Goal: Task Accomplishment & Management: Manage account settings

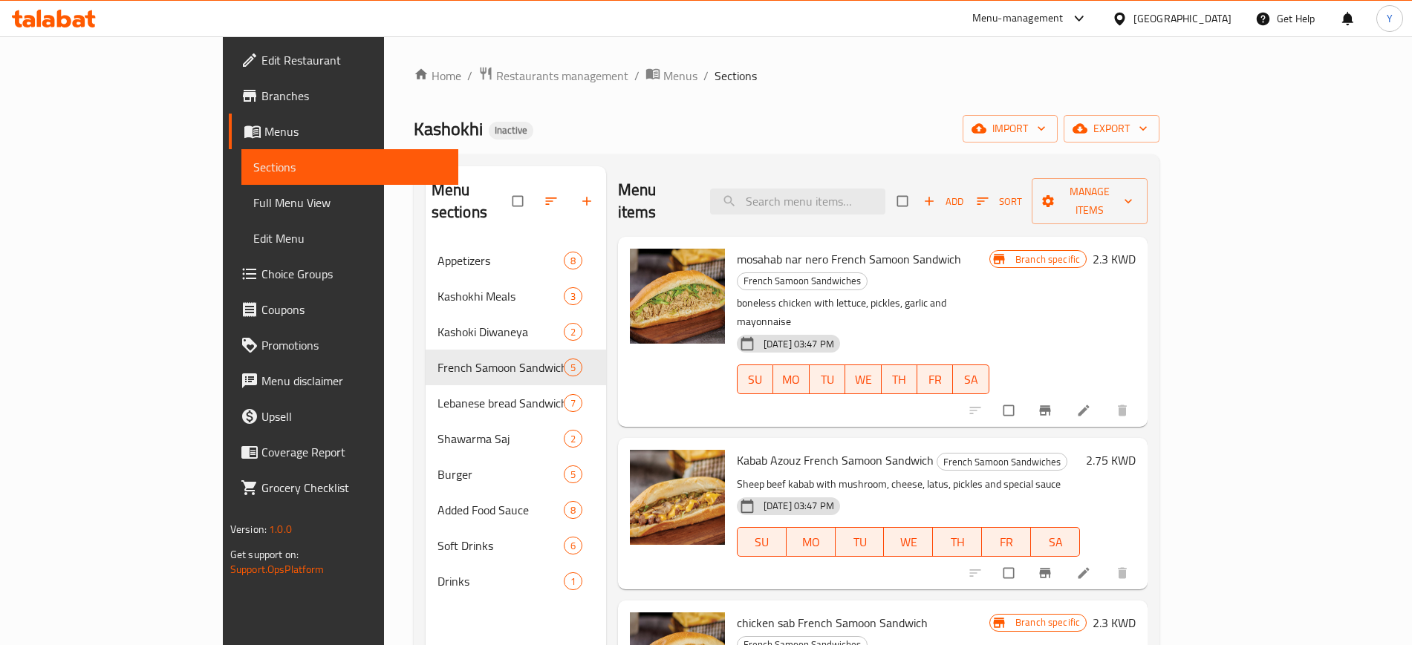
click at [652, 77] on ol "Home / Restaurants management / Menus / Sections" at bounding box center [787, 75] width 746 height 19
click at [496, 67] on span "Restaurants management" at bounding box center [562, 76] width 132 height 18
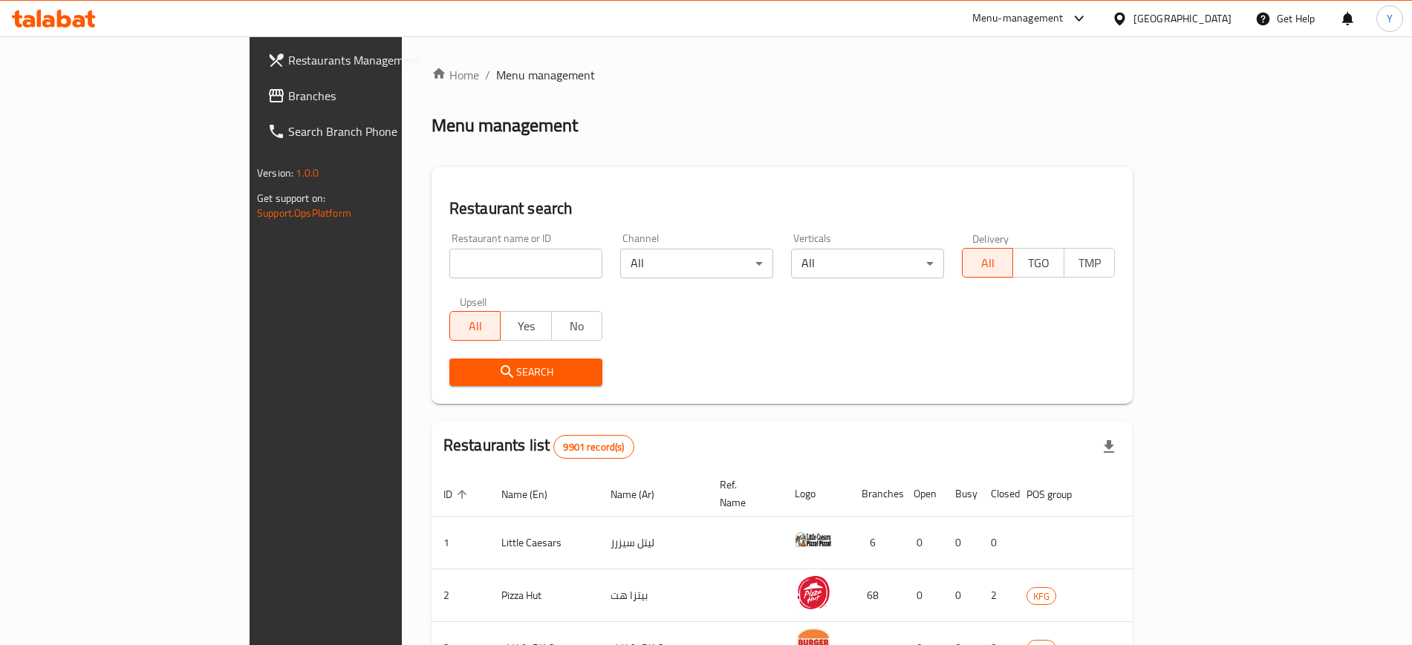
click at [449, 254] on input "search" at bounding box center [525, 264] width 153 height 30
click button "Search" at bounding box center [525, 372] width 153 height 27
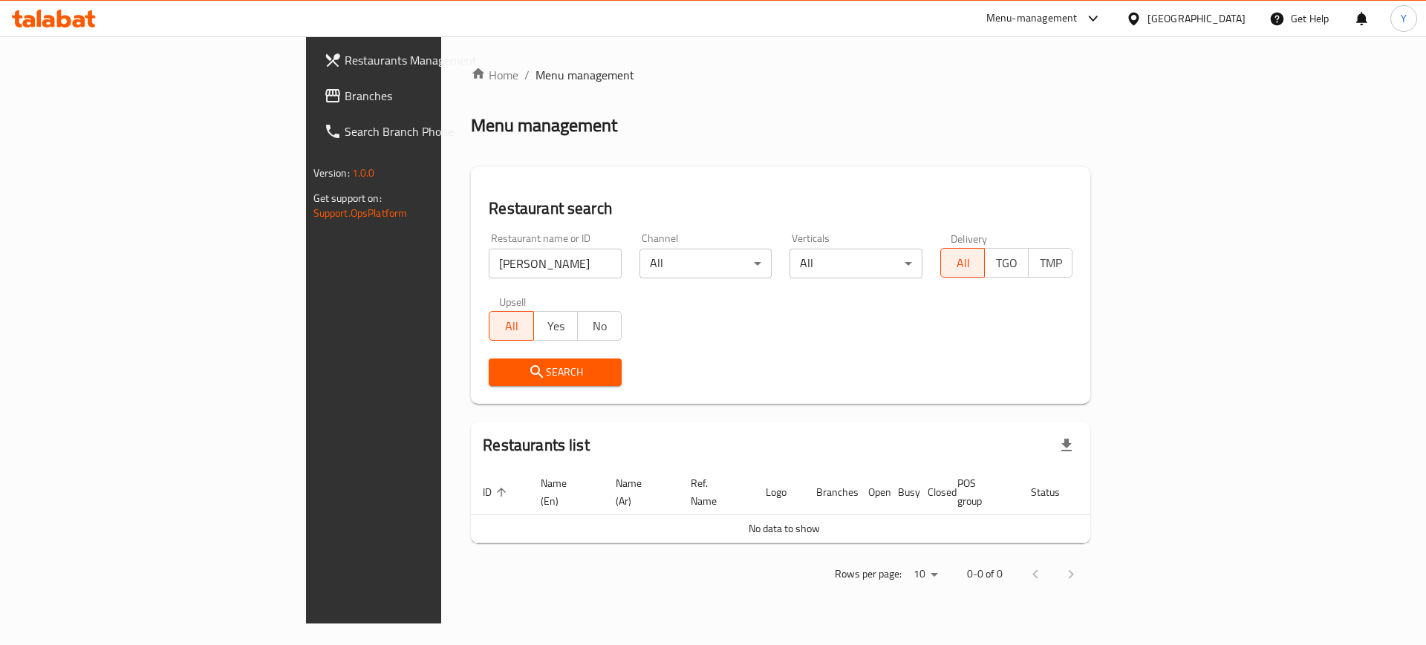
click at [694, 136] on div "Menu management" at bounding box center [780, 126] width 619 height 24
click at [489, 258] on input "[PERSON_NAME]" at bounding box center [555, 264] width 133 height 30
type input "mynon"
click button "Search" at bounding box center [555, 372] width 133 height 27
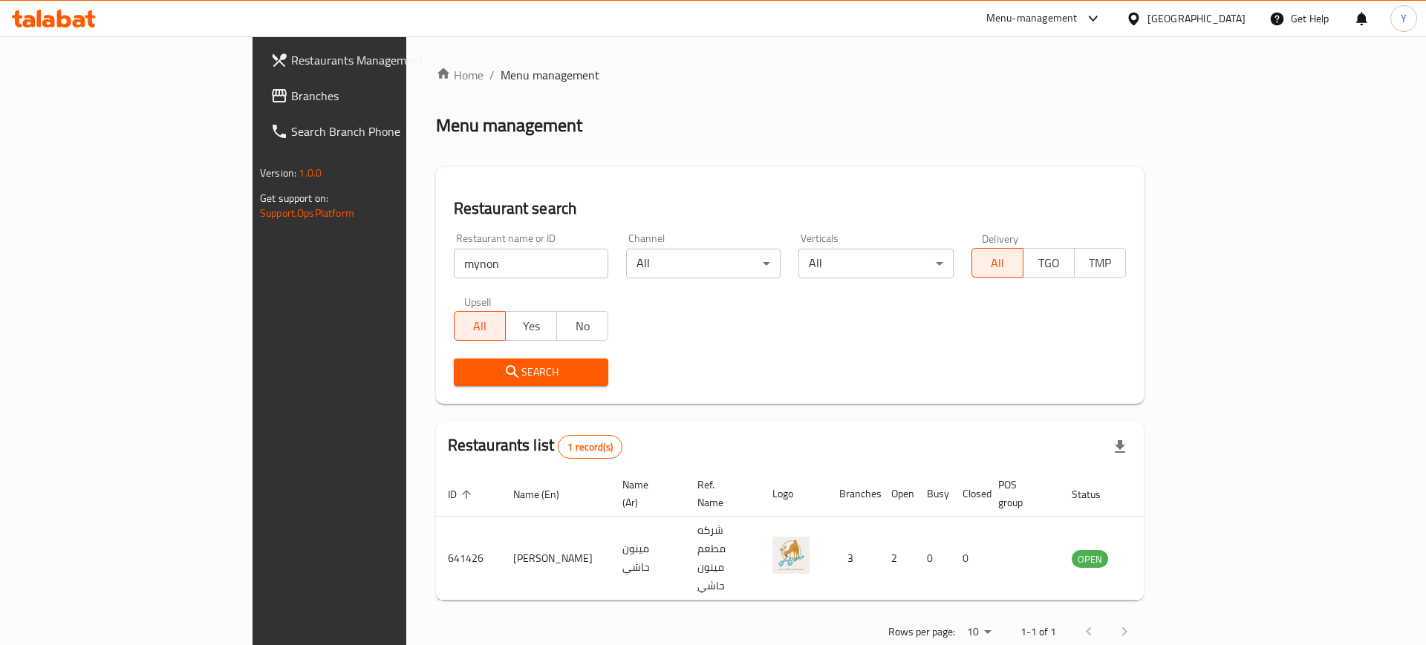
click at [582, 128] on div "Menu management" at bounding box center [790, 126] width 708 height 24
drag, startPoint x: 894, startPoint y: 331, endPoint x: 357, endPoint y: 449, distance: 549.9
click at [894, 331] on div "Restaurant name or ID mynon Restaurant name or ID Channel All ​ Verticals All ​…" at bounding box center [790, 309] width 690 height 171
click at [291, 90] on span "Branches" at bounding box center [385, 96] width 188 height 18
